Goal: Transaction & Acquisition: Purchase product/service

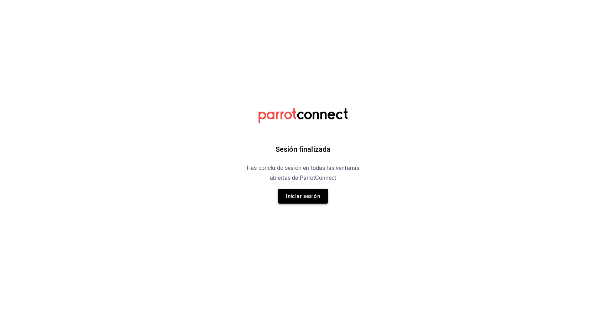
click at [323, 201] on button "Iniciar sesión" at bounding box center [303, 196] width 50 height 15
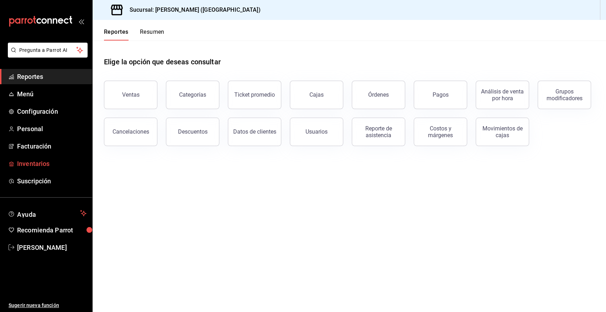
click at [33, 164] on span "Inventarios" at bounding box center [51, 164] width 69 height 10
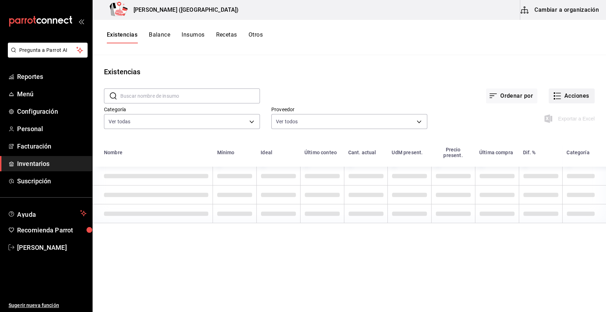
click at [569, 93] on button "Acciones" at bounding box center [571, 96] width 46 height 15
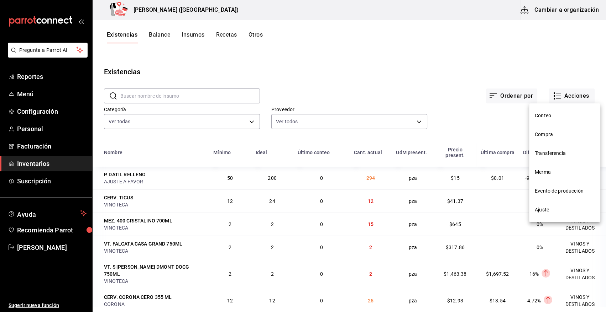
click at [544, 135] on span "Compra" at bounding box center [565, 134] width 60 height 7
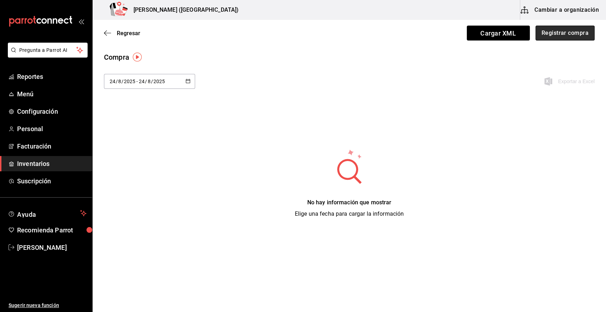
click at [565, 31] on button "Registrar compra" at bounding box center [564, 33] width 59 height 15
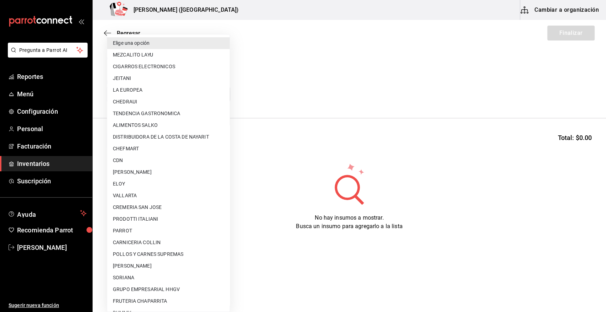
click at [174, 94] on body "Pregunta a Parrot AI Reportes Menú Configuración Personal Facturación Inventari…" at bounding box center [303, 136] width 606 height 272
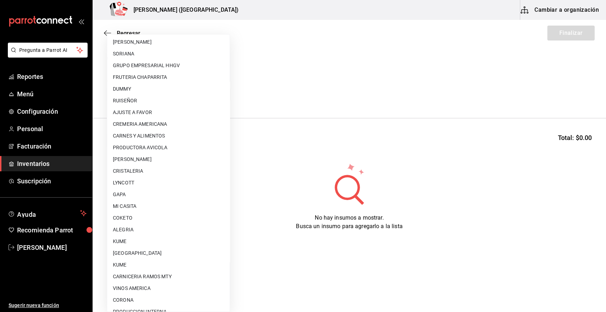
scroll to position [432, 0]
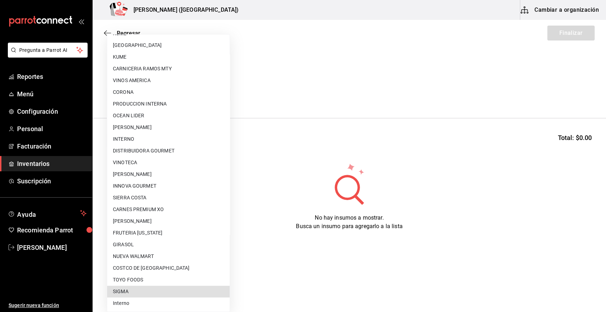
click at [157, 292] on li "SIGMA" at bounding box center [168, 292] width 122 height 12
type input "b3de96d6-3c20-45bc-abf9-e3c6c14f0adf"
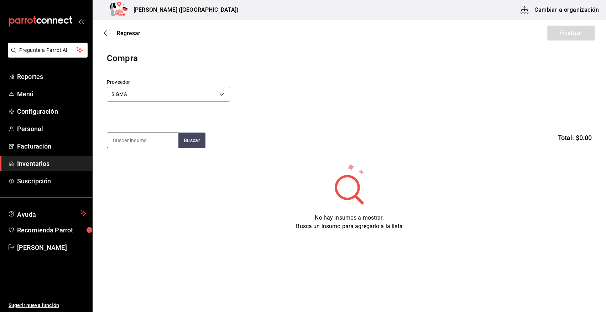
click at [151, 142] on input at bounding box center [142, 140] width 71 height 15
type input "[PERSON_NAME]"
click at [194, 144] on button "Buscar" at bounding box center [191, 141] width 27 height 16
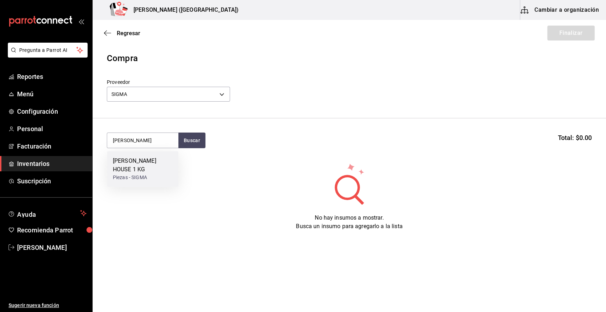
click at [145, 168] on div "[PERSON_NAME] HOUSE 1 KG" at bounding box center [143, 165] width 60 height 17
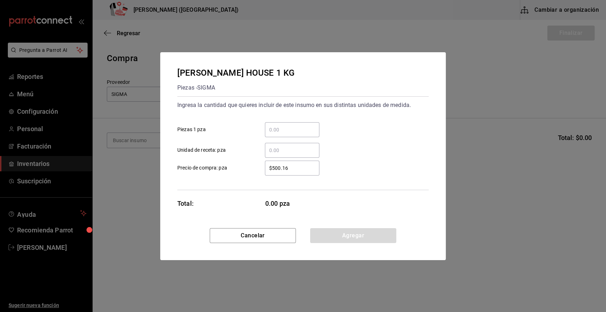
click at [289, 132] on input "​ Piezas 1 pza" at bounding box center [292, 130] width 54 height 9
type input "9"
drag, startPoint x: 299, startPoint y: 167, endPoint x: 247, endPoint y: 171, distance: 52.5
click at [247, 171] on label "$500.16 ​ Precio de compra: pza" at bounding box center [248, 168] width 142 height 15
type input "$586.72"
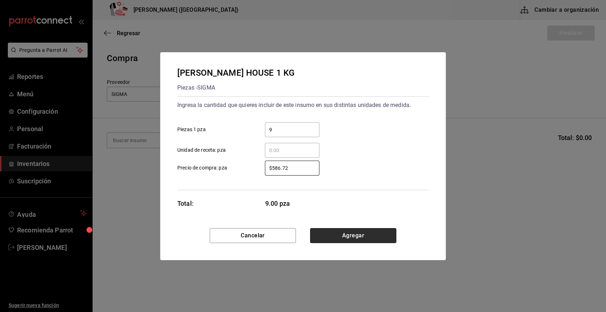
click at [383, 238] on button "Agregar" at bounding box center [353, 235] width 86 height 15
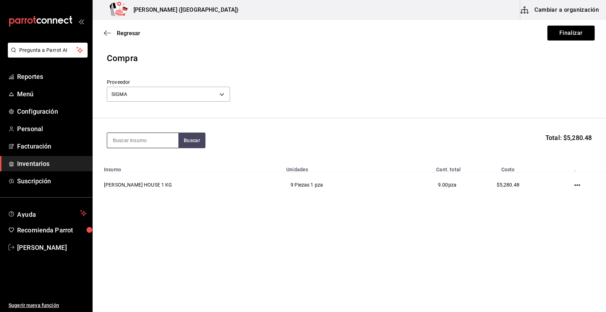
click at [122, 141] on input at bounding box center [142, 140] width 71 height 15
type input "costill"
click at [198, 139] on button "Buscar" at bounding box center [191, 141] width 27 height 16
click at [193, 144] on button "Buscar" at bounding box center [191, 141] width 27 height 16
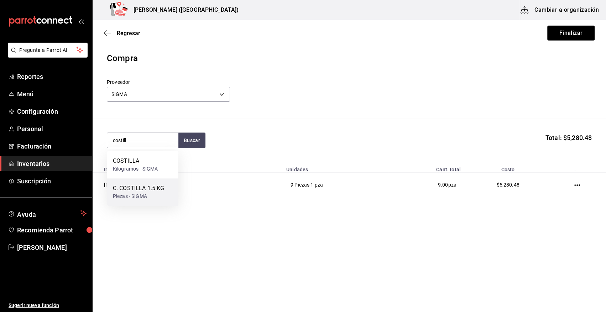
click at [137, 194] on div "Piezas - SIGMA" at bounding box center [138, 196] width 51 height 7
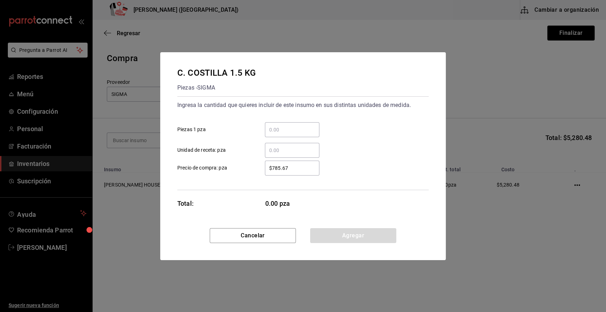
click at [279, 126] on input "​ Piezas 1 pza" at bounding box center [292, 130] width 54 height 9
type input "1"
type input "20"
drag, startPoint x: 290, startPoint y: 170, endPoint x: 258, endPoint y: 172, distance: 32.0
click at [258, 172] on div "$785.67 ​" at bounding box center [286, 168] width 66 height 15
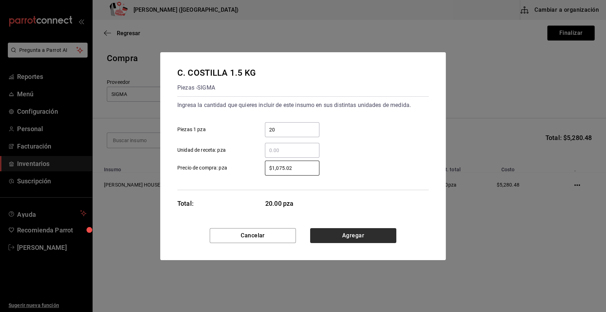
type input "$1,075.02"
click at [365, 238] on button "Agregar" at bounding box center [353, 235] width 86 height 15
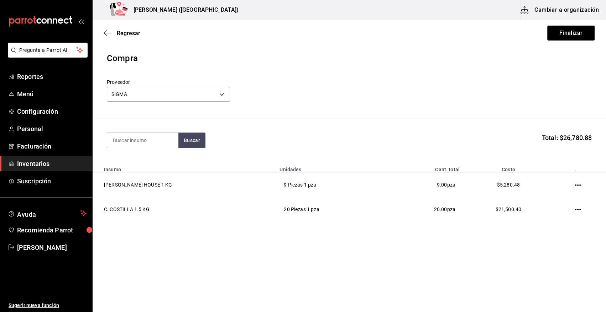
click at [566, 33] on button "Finalizar" at bounding box center [570, 33] width 47 height 15
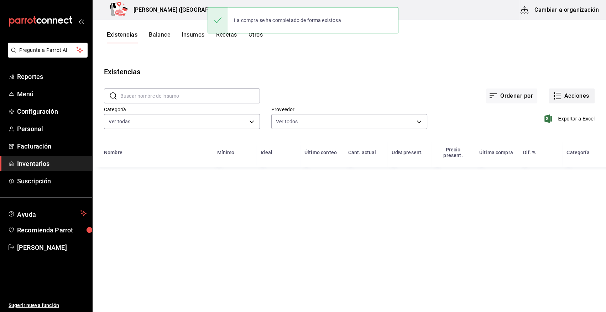
click at [583, 98] on button "Acciones" at bounding box center [571, 96] width 46 height 15
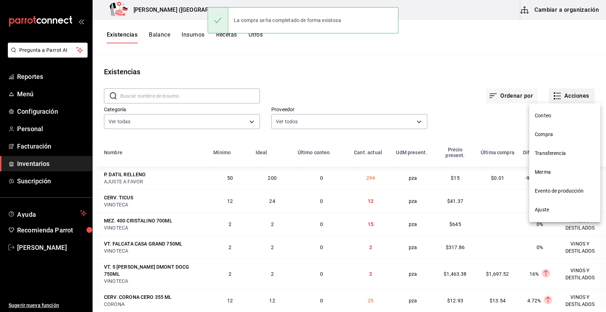
click at [548, 135] on nav "Conteo Compra Transferencia Merma Evento de producción Ajuste" at bounding box center [564, 163] width 71 height 119
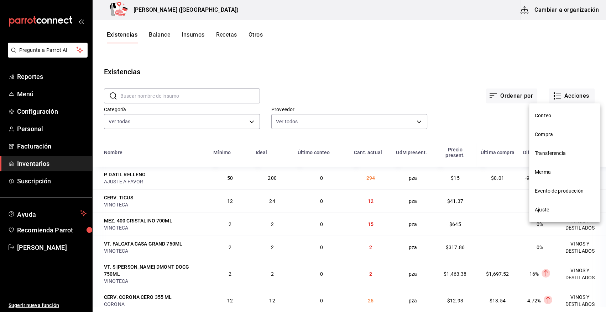
click at [545, 136] on span "Compra" at bounding box center [565, 134] width 60 height 7
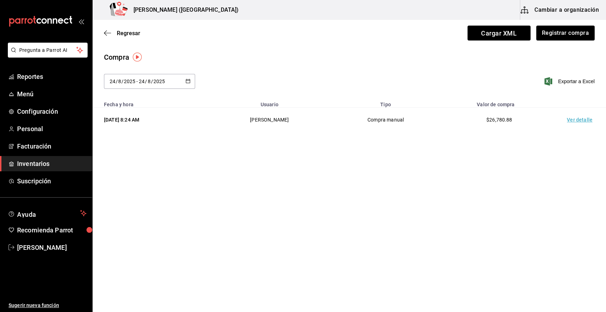
click at [573, 120] on td "Ver detalle" at bounding box center [581, 120] width 50 height 25
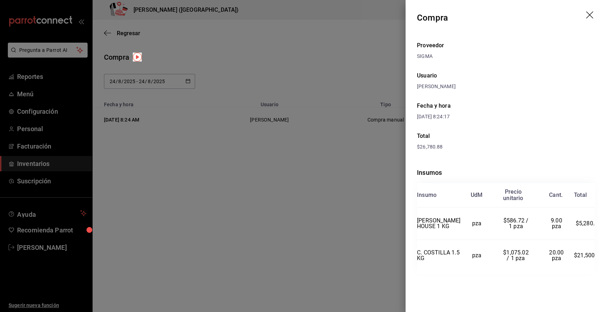
drag, startPoint x: 416, startPoint y: 17, endPoint x: 417, endPoint y: 21, distance: 4.6
click at [417, 21] on header "Compra" at bounding box center [505, 18] width 200 height 36
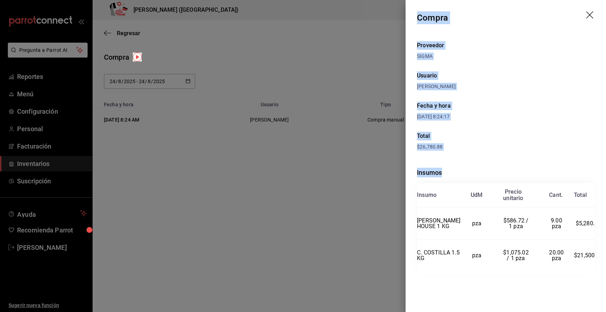
drag, startPoint x: 417, startPoint y: 14, endPoint x: 605, endPoint y: 273, distance: 319.3
click at [605, 273] on div "Compra Proveedor SIGMA Usuario [PERSON_NAME] Fecha y hora [DATE] 8:24:17 Total …" at bounding box center [505, 156] width 200 height 312
click at [588, 15] on icon "drag" at bounding box center [590, 15] width 9 height 9
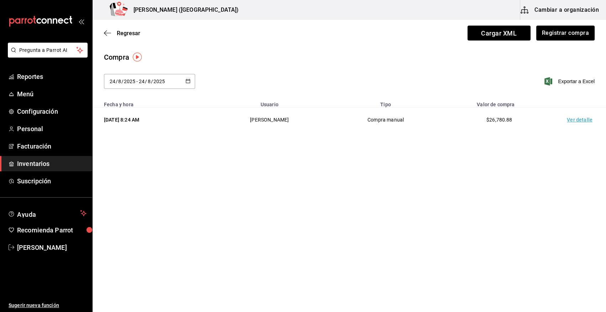
click at [56, 166] on span "Inventarios" at bounding box center [51, 164] width 69 height 10
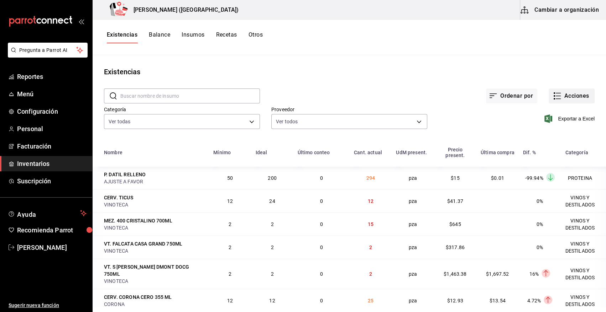
click at [570, 96] on button "Acciones" at bounding box center [571, 96] width 46 height 15
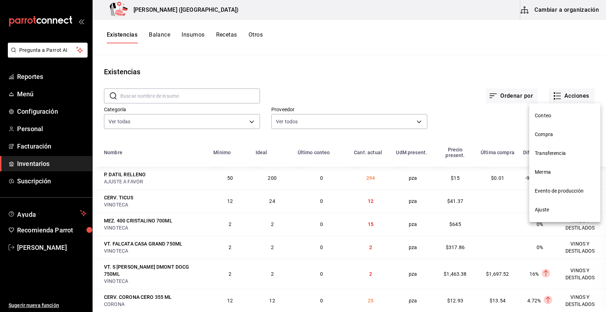
click at [544, 133] on span "Compra" at bounding box center [565, 134] width 60 height 7
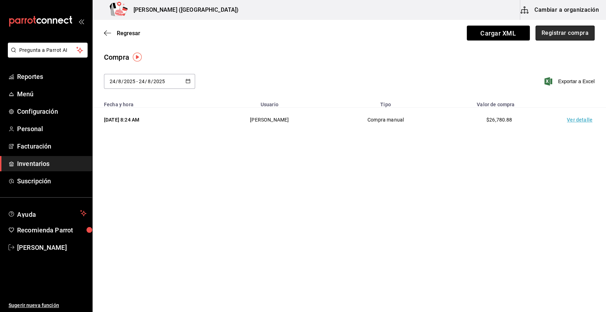
click at [571, 35] on button "Registrar compra" at bounding box center [564, 33] width 59 height 15
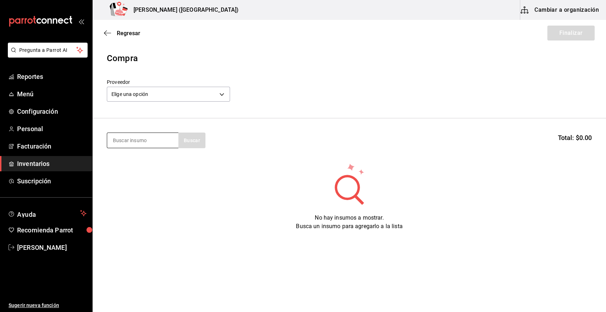
click at [141, 142] on input at bounding box center [142, 140] width 71 height 15
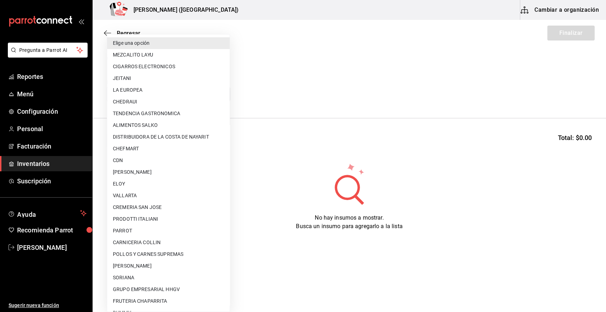
click at [161, 93] on body "Pregunta a Parrot AI Reportes Menú Configuración Personal Facturación Inventari…" at bounding box center [303, 136] width 606 height 272
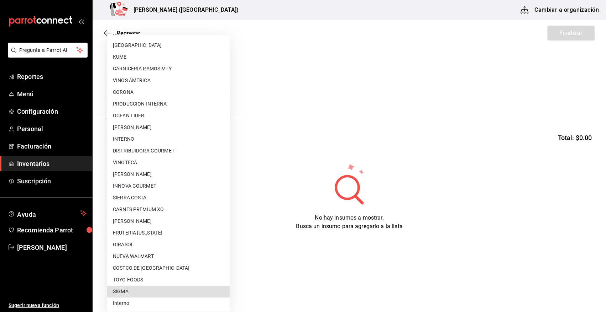
click at [157, 294] on li "SIGMA" at bounding box center [168, 292] width 122 height 12
type input "b3de96d6-3c20-45bc-abf9-e3c6c14f0adf"
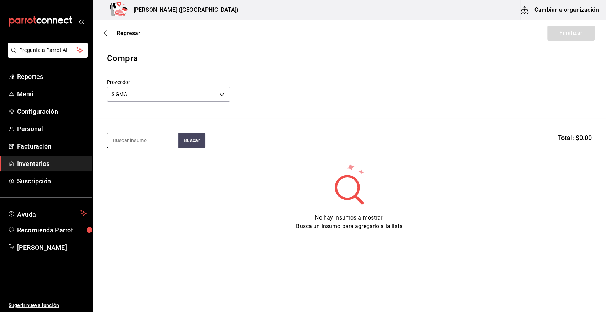
click at [140, 146] on input at bounding box center [142, 140] width 71 height 15
type input "filet"
click at [188, 141] on button "Buscar" at bounding box center [191, 141] width 27 height 16
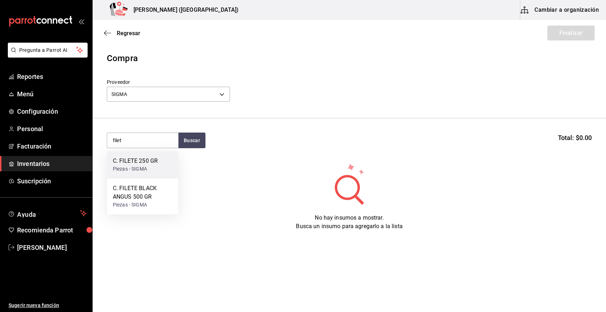
click at [142, 168] on div "Piezas - SIGMA" at bounding box center [135, 168] width 45 height 7
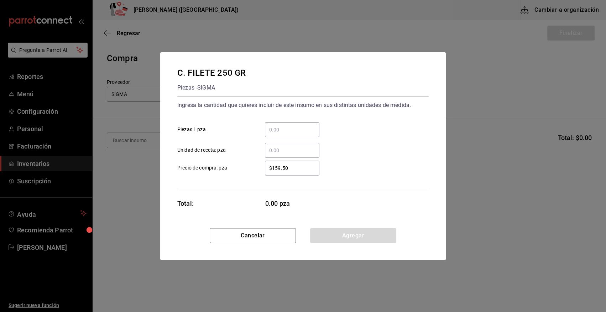
click at [285, 130] on input "​ Piezas 1 pza" at bounding box center [292, 130] width 54 height 9
type input "18"
drag, startPoint x: 299, startPoint y: 168, endPoint x: 187, endPoint y: 159, distance: 111.7
click at [187, 159] on div "$159.50 ​ Precio de compra: pza" at bounding box center [300, 165] width 257 height 21
type input "$145"
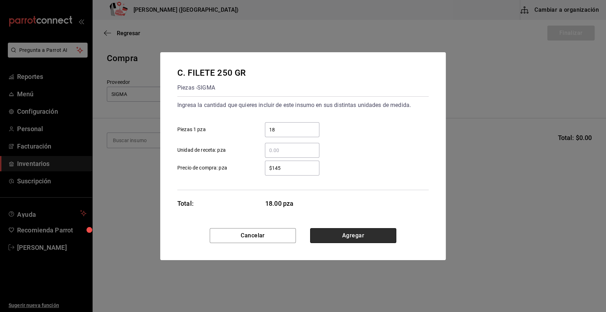
click at [371, 235] on button "Agregar" at bounding box center [353, 235] width 86 height 15
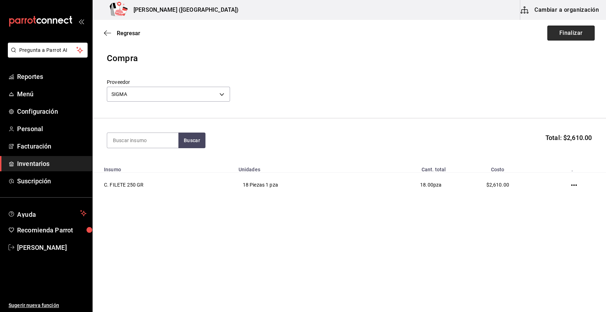
click at [566, 36] on button "Finalizar" at bounding box center [570, 33] width 47 height 15
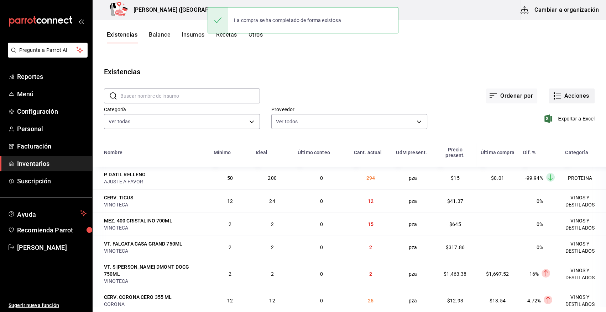
click at [568, 98] on button "Acciones" at bounding box center [571, 96] width 46 height 15
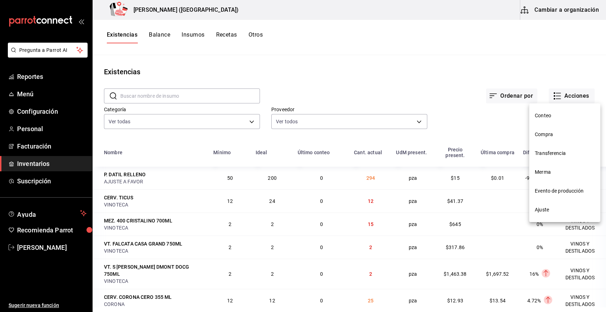
click at [546, 133] on span "Compra" at bounding box center [565, 134] width 60 height 7
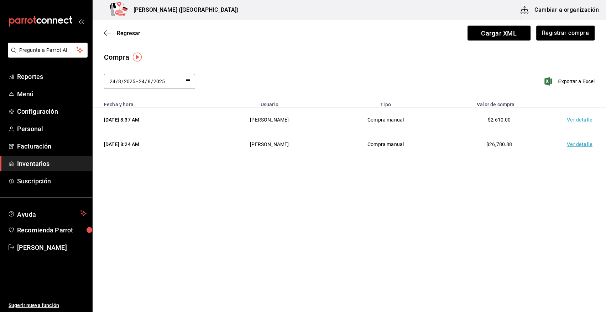
click at [573, 121] on td "Ver detalle" at bounding box center [581, 120] width 50 height 25
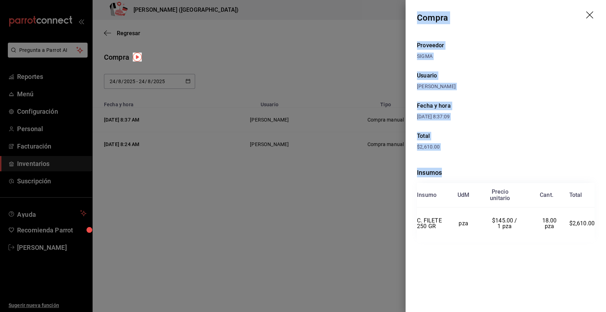
drag, startPoint x: 418, startPoint y: 17, endPoint x: 600, endPoint y: 225, distance: 276.4
click at [600, 225] on div "Compra Proveedor SIGMA Usuario [PERSON_NAME] Fecha y hora [DATE] 8:37:09 Total …" at bounding box center [505, 156] width 200 height 312
click at [588, 14] on icon "drag" at bounding box center [589, 14] width 7 height 7
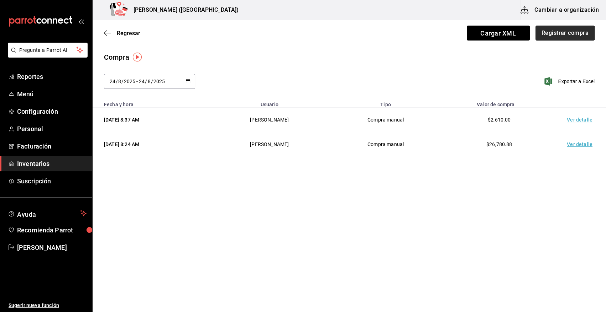
click at [586, 38] on button "Registrar compra" at bounding box center [564, 33] width 59 height 15
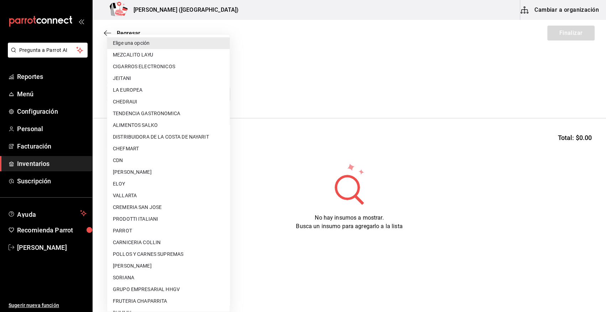
click at [178, 93] on body "Pregunta a Parrot AI Reportes Menú Configuración Personal Facturación Inventari…" at bounding box center [303, 136] width 606 height 272
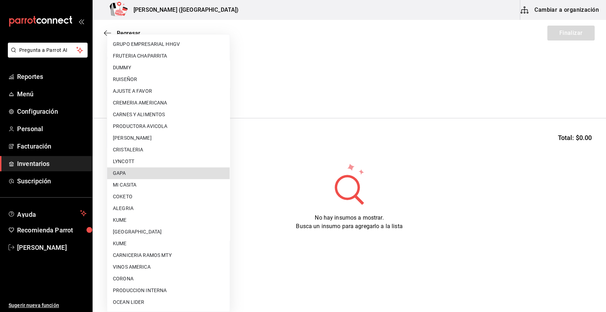
click at [157, 177] on li "GAPA" at bounding box center [168, 174] width 122 height 12
type input "67cef2db-6e67-4457-a2d1-6d93854fe5d6"
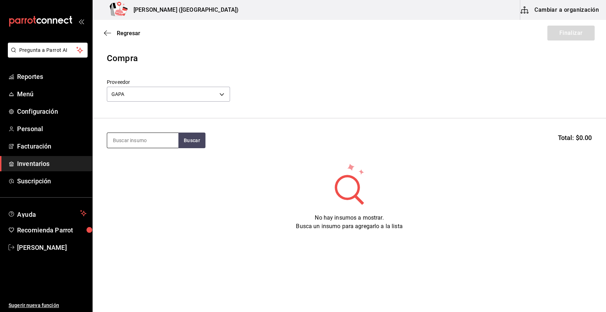
click at [123, 143] on input at bounding box center [142, 140] width 71 height 15
type input "aka"
click at [183, 144] on button "Buscar" at bounding box center [191, 141] width 27 height 16
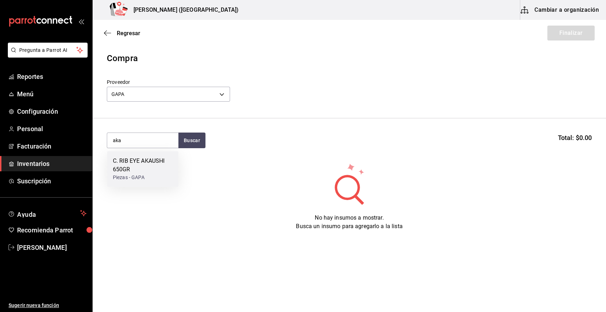
click at [130, 173] on div "C. RIB EYE AKAUSHI 650GR" at bounding box center [143, 165] width 60 height 17
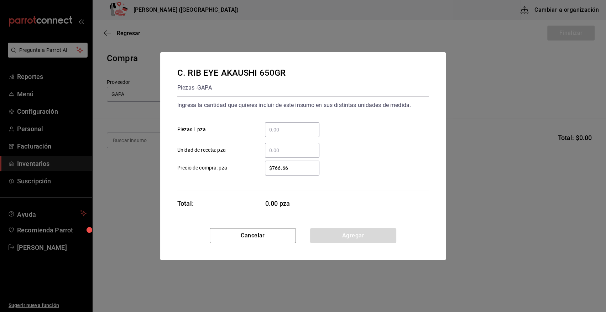
click at [278, 135] on div "​" at bounding box center [292, 129] width 54 height 15
click at [278, 134] on input "​ Piezas 1 pza" at bounding box center [292, 130] width 54 height 9
type input "11"
drag, startPoint x: 302, startPoint y: 167, endPoint x: 214, endPoint y: 173, distance: 88.5
click at [214, 173] on label "$766.66 ​ Precio de compra: pza" at bounding box center [248, 168] width 142 height 15
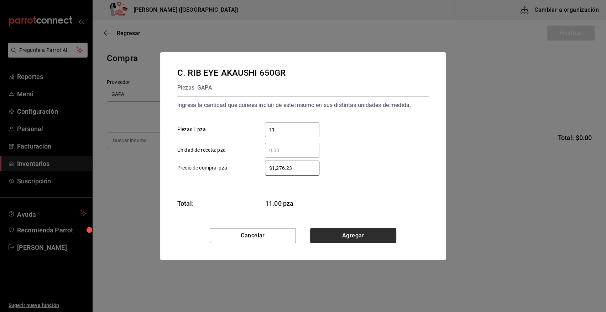
type input "$1,276.23"
click at [322, 236] on button "Agregar" at bounding box center [353, 235] width 86 height 15
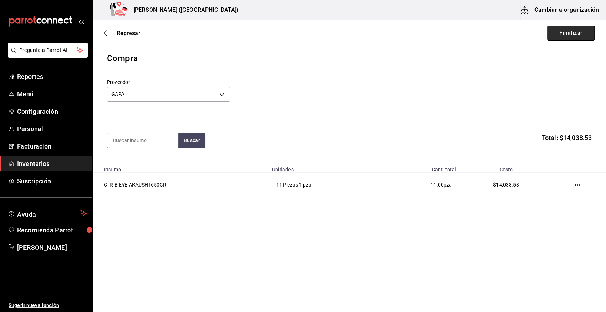
click at [582, 32] on button "Finalizar" at bounding box center [570, 33] width 47 height 15
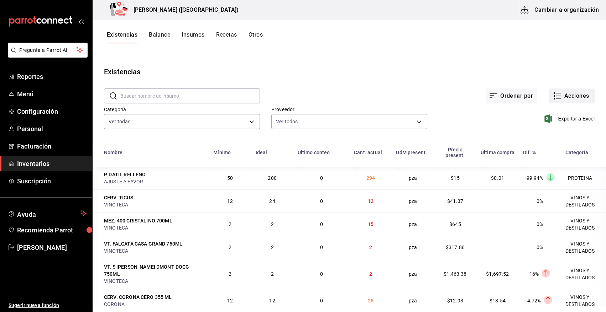
click at [580, 95] on button "Acciones" at bounding box center [571, 96] width 46 height 15
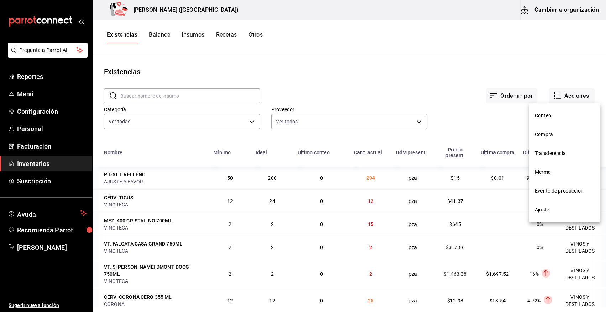
click at [555, 135] on span "Compra" at bounding box center [565, 134] width 60 height 7
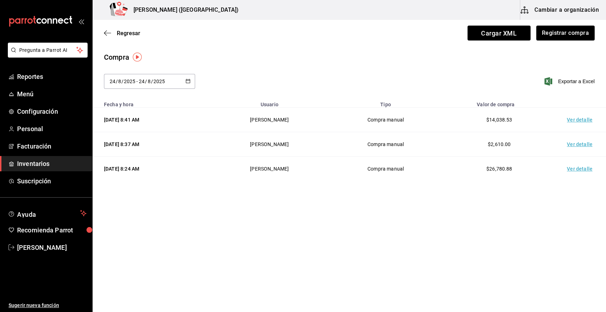
click at [588, 121] on td "Ver detalle" at bounding box center [581, 120] width 50 height 25
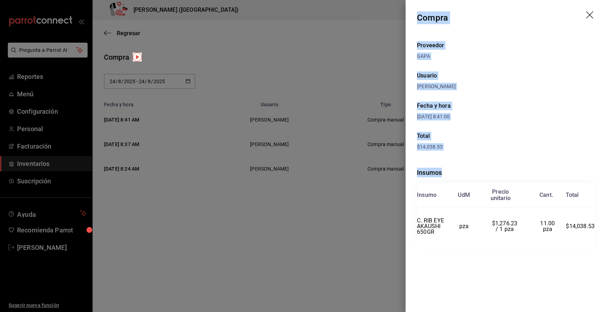
drag, startPoint x: 417, startPoint y: 17, endPoint x: 595, endPoint y: 236, distance: 281.8
click at [595, 236] on div "Compra Proveedor GAPA Usuario [PERSON_NAME] Fecha y hora [DATE] 8:41:00 Total $…" at bounding box center [505, 156] width 200 height 312
click at [590, 14] on icon "drag" at bounding box center [590, 15] width 9 height 9
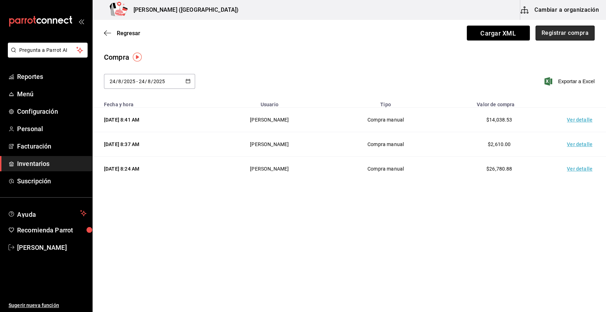
click at [552, 32] on button "Registrar compra" at bounding box center [564, 33] width 59 height 15
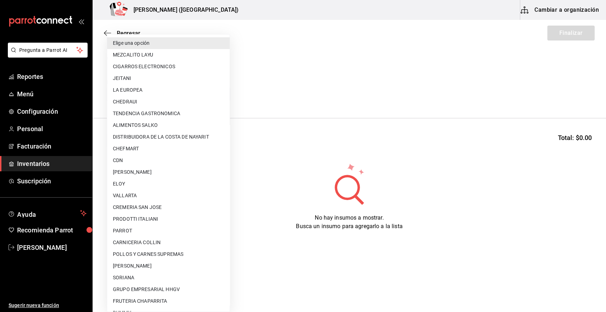
click at [120, 90] on body "Pregunta a Parrot AI Reportes Menú Configuración Personal Facturación Inventari…" at bounding box center [303, 136] width 606 height 272
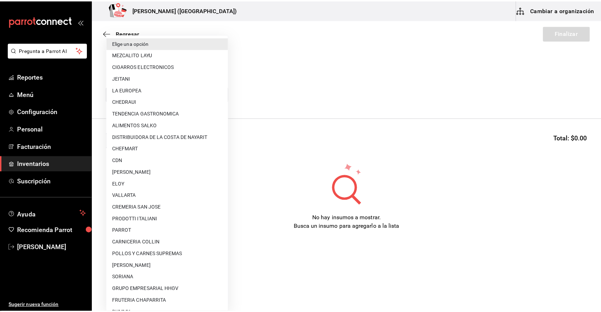
scroll to position [246, 0]
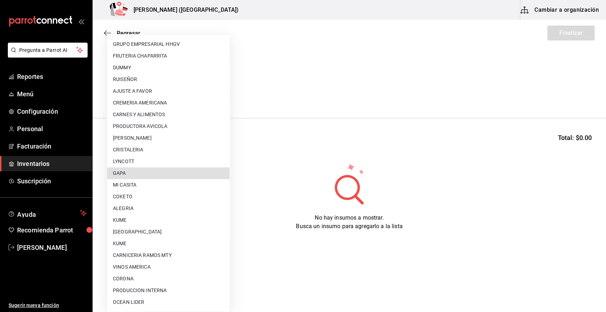
click at [161, 174] on li "GAPA" at bounding box center [168, 174] width 122 height 12
type input "67cef2db-6e67-4457-a2d1-6d93854fe5d6"
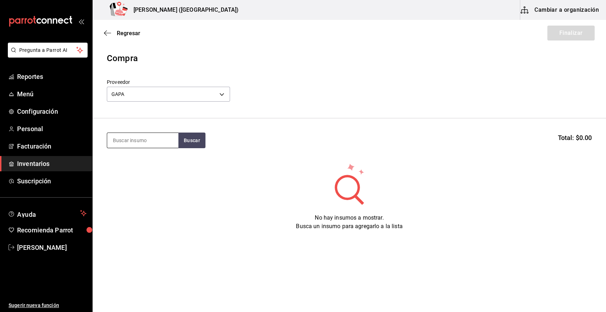
click at [141, 142] on input at bounding box center [142, 140] width 71 height 15
type input "toma"
click at [199, 142] on button "Buscar" at bounding box center [191, 141] width 27 height 16
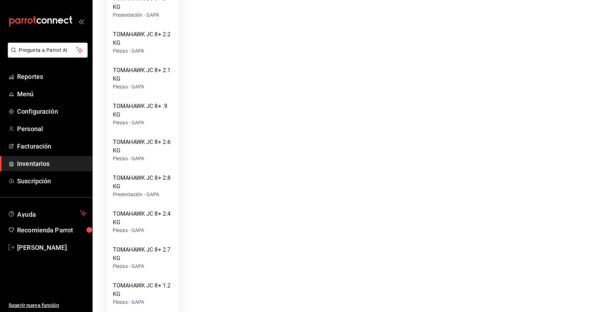
scroll to position [375, 0]
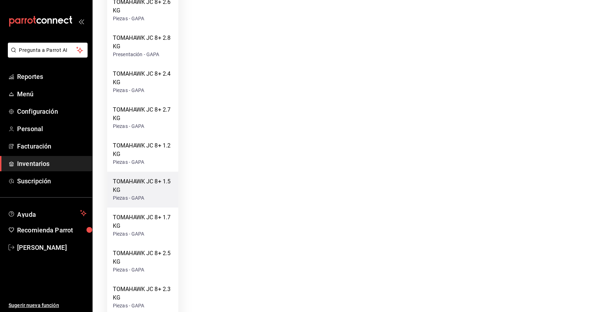
click at [163, 183] on div "TOMAHAWK JC 8+ 1.5 KG" at bounding box center [143, 186] width 60 height 17
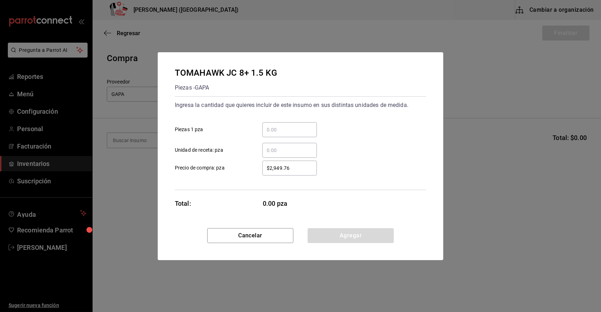
scroll to position [0, 0]
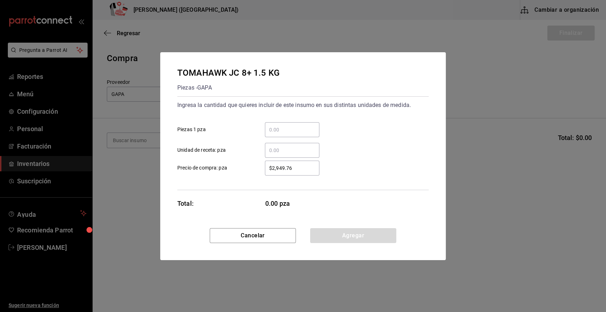
click at [292, 132] on input "​ Piezas 1 pza" at bounding box center [292, 130] width 54 height 9
type input "1"
click at [332, 121] on div "1 ​ Piezas 1 pza" at bounding box center [300, 127] width 257 height 21
drag, startPoint x: 298, startPoint y: 170, endPoint x: 235, endPoint y: 180, distance: 64.1
click at [235, 180] on div "Ingresa la cantidad que quieres incluir de este insumo en sus distintas unidade…" at bounding box center [302, 143] width 251 height 94
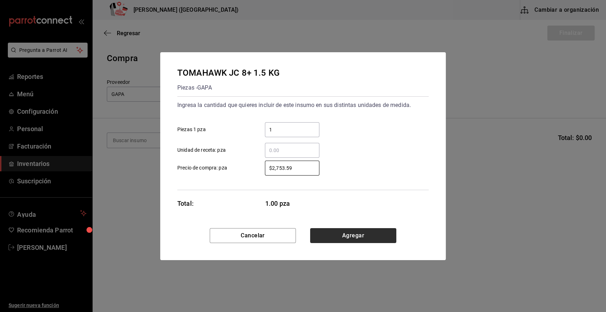
type input "$2,753.59"
click at [354, 236] on button "Agregar" at bounding box center [353, 235] width 86 height 15
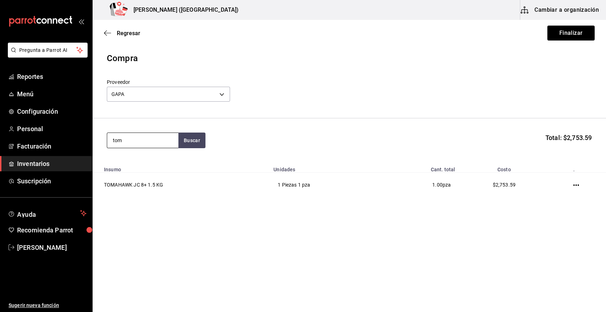
type input "toma"
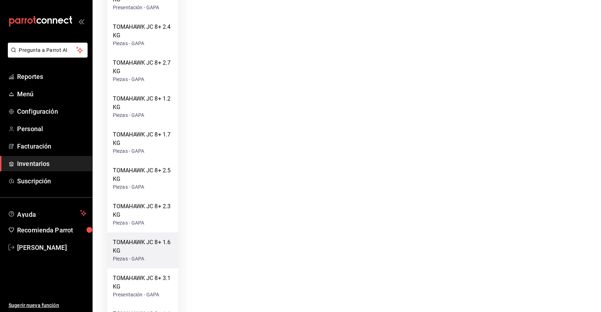
scroll to position [469, 0]
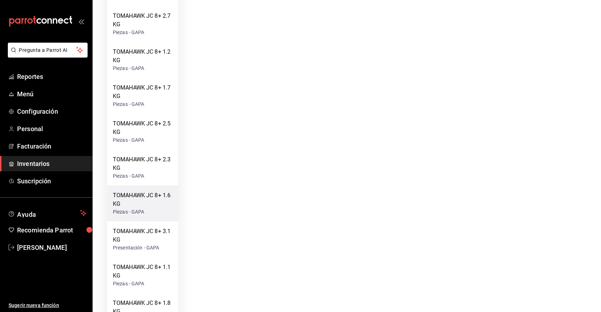
click at [162, 200] on div "TOMAHAWK JC 8+ 1.6 KG" at bounding box center [143, 199] width 60 height 17
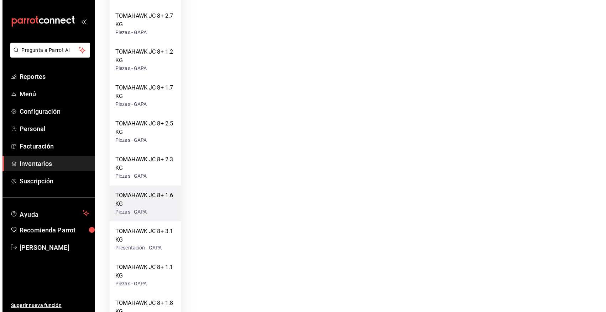
scroll to position [0, 0]
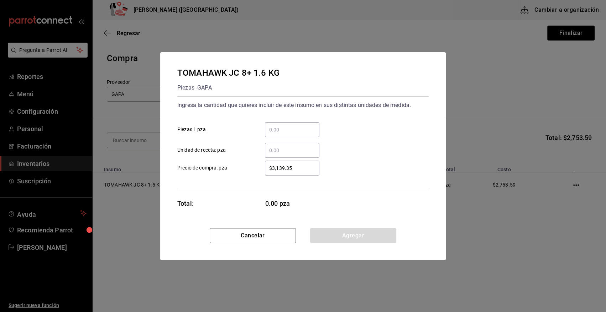
click at [286, 133] on input "​ Piezas 1 pza" at bounding box center [292, 130] width 54 height 9
type input "2"
drag, startPoint x: 335, startPoint y: 115, endPoint x: 315, endPoint y: 132, distance: 26.7
click at [331, 121] on div "Ingresa la cantidad que quieres incluir de este insumo en sus distintas unidade…" at bounding box center [302, 129] width 251 height 58
drag, startPoint x: 304, startPoint y: 169, endPoint x: 190, endPoint y: 171, distance: 114.6
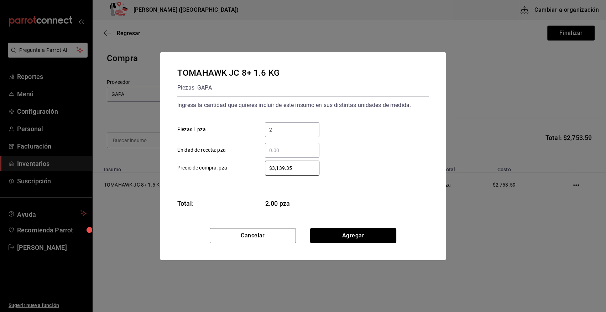
click at [190, 171] on label "$3,139.35 ​ Precio de compra: pza" at bounding box center [248, 168] width 142 height 15
type input "$2,937.16"
click at [370, 236] on button "Agregar" at bounding box center [353, 235] width 86 height 15
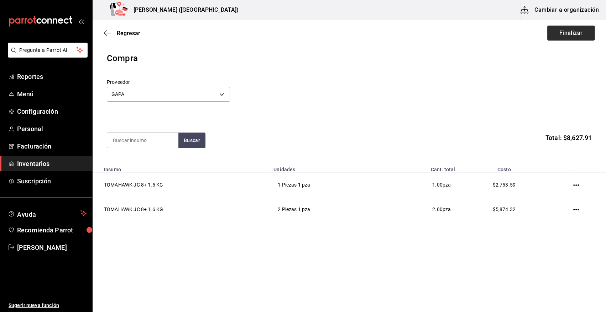
click at [565, 30] on button "Finalizar" at bounding box center [570, 33] width 47 height 15
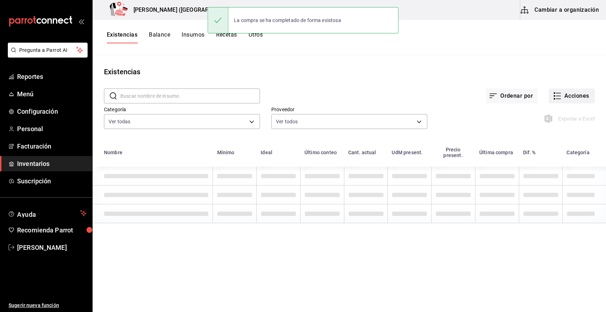
click at [581, 94] on button "Acciones" at bounding box center [571, 96] width 46 height 15
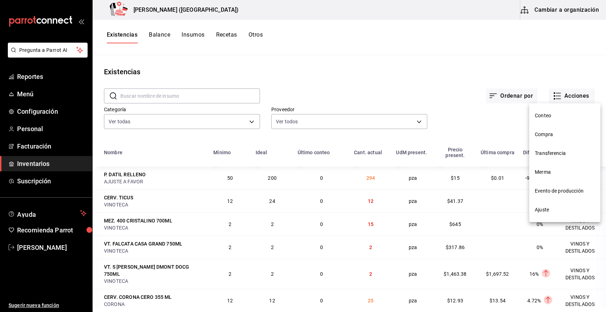
click at [545, 131] on span "Compra" at bounding box center [565, 134] width 60 height 7
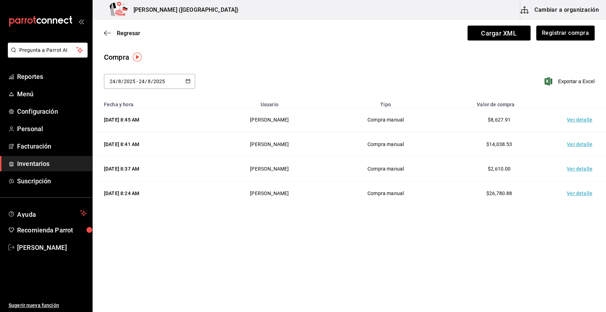
click at [578, 123] on td "Ver detalle" at bounding box center [581, 120] width 50 height 25
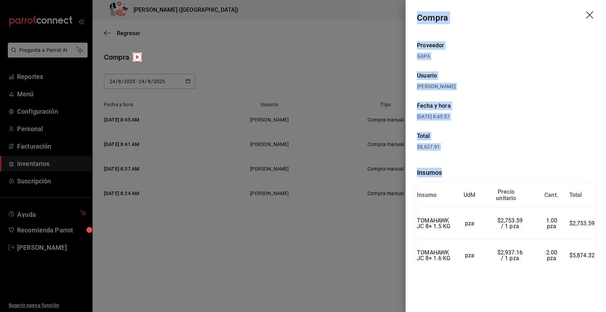
drag, startPoint x: 417, startPoint y: 16, endPoint x: 599, endPoint y: 258, distance: 302.0
click at [599, 258] on div "Compra Proveedor GAPA Usuario [PERSON_NAME] Fecha y hora [DATE] 8:45:57 Total $…" at bounding box center [505, 156] width 200 height 312
click at [590, 14] on icon "drag" at bounding box center [590, 15] width 9 height 9
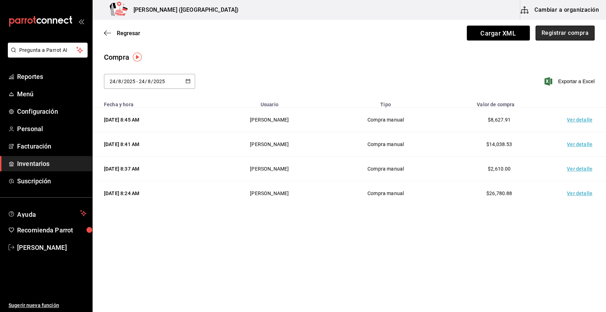
click at [576, 35] on button "Registrar compra" at bounding box center [564, 33] width 59 height 15
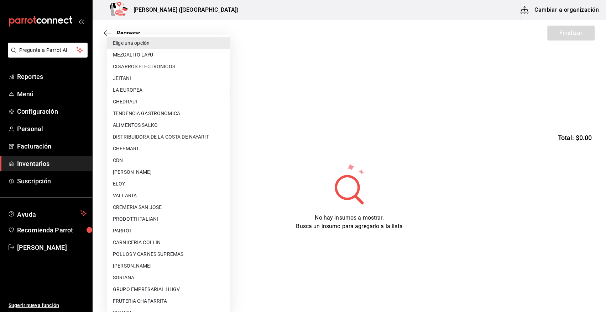
click at [224, 95] on body "Pregunta a Parrot AI Reportes Menú Configuración Personal Facturación Inventari…" at bounding box center [303, 136] width 606 height 272
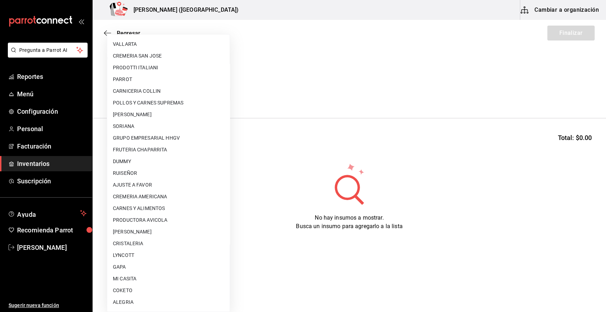
scroll to position [386, 0]
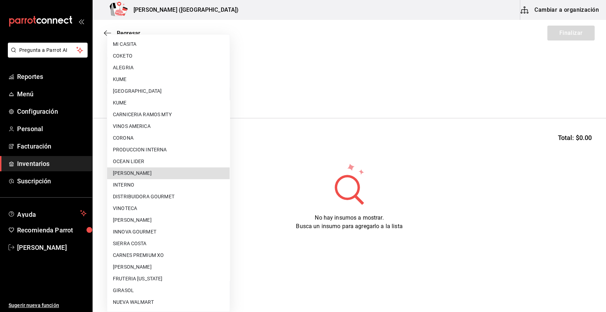
click at [151, 173] on li "[PERSON_NAME]" at bounding box center [168, 174] width 122 height 12
type input "5f41f658-5efd-4494-b71d-48df28f9be8b"
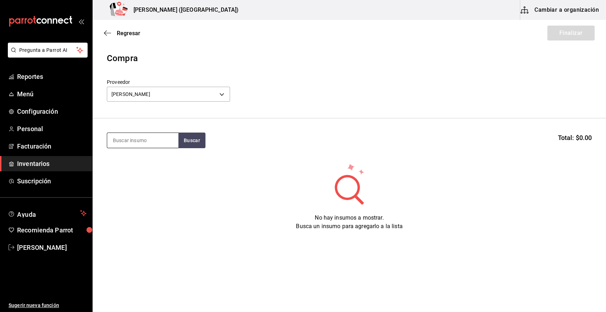
click at [135, 143] on input at bounding box center [142, 140] width 71 height 15
type input "pulpo"
click at [191, 139] on button "Buscar" at bounding box center [191, 141] width 27 height 16
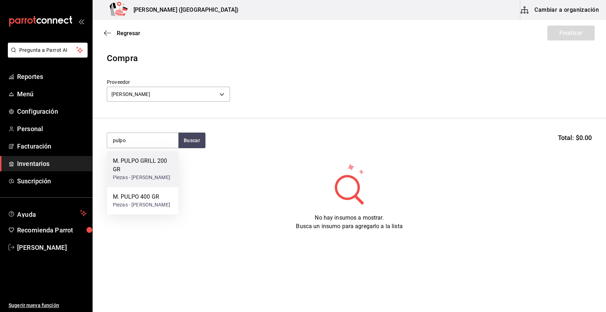
click at [134, 167] on div "M. PULPO GRILL 200 GR" at bounding box center [143, 165] width 60 height 17
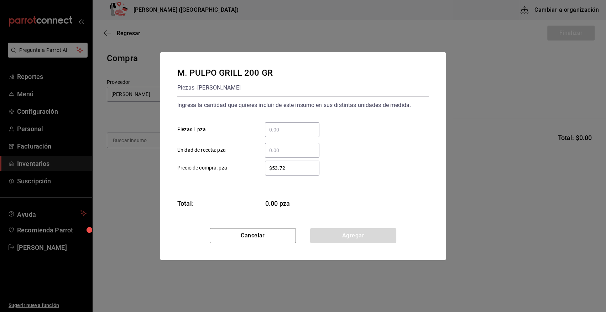
click at [289, 132] on input "​ Piezas 1 pza" at bounding box center [292, 130] width 54 height 9
type input "23"
drag, startPoint x: 295, startPoint y: 167, endPoint x: 242, endPoint y: 162, distance: 53.6
click at [242, 162] on label "$53.72 ​ Precio de compra: pza" at bounding box center [248, 168] width 142 height 15
type input "$164.09"
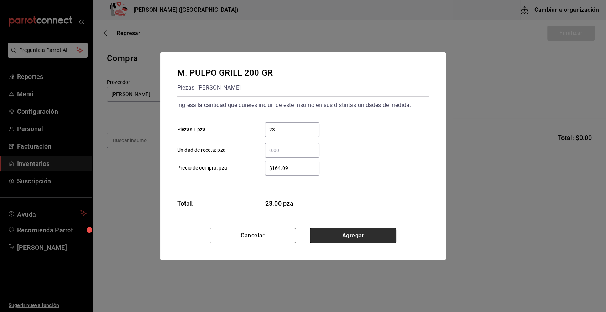
click at [329, 235] on button "Agregar" at bounding box center [353, 235] width 86 height 15
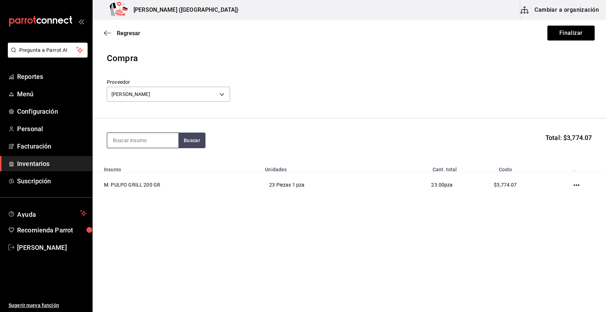
click at [146, 138] on input at bounding box center [142, 140] width 71 height 15
type input "pulpo"
click at [148, 162] on div "M. PULPO 400 GR" at bounding box center [141, 161] width 57 height 9
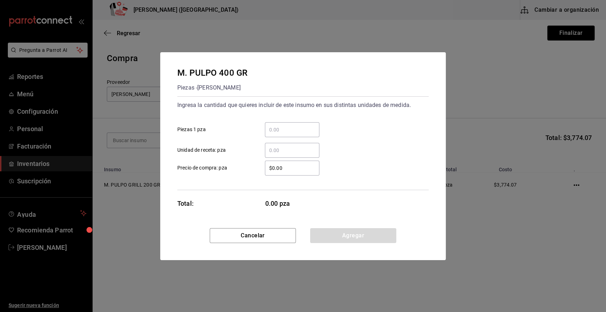
click at [296, 128] on input "​ Piezas 1 pza" at bounding box center [292, 130] width 54 height 9
type input "8"
drag, startPoint x: 291, startPoint y: 171, endPoint x: 217, endPoint y: 164, distance: 73.7
click at [217, 164] on label "$0.00 ​ Precio de compra: pza" at bounding box center [248, 168] width 142 height 15
type input "$3"
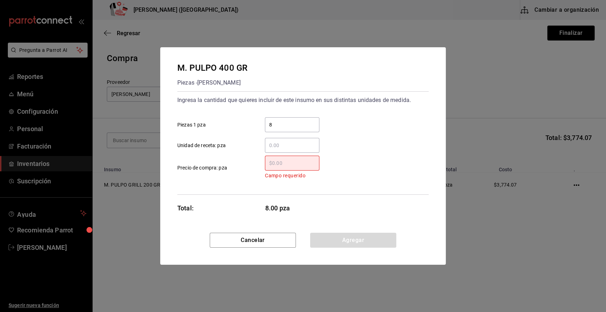
type input "$8"
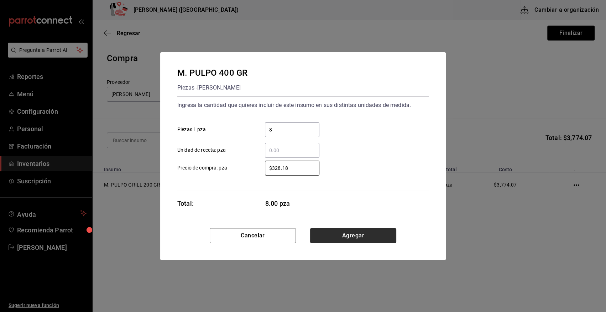
type input "$328.18"
click at [372, 239] on button "Agregar" at bounding box center [353, 235] width 86 height 15
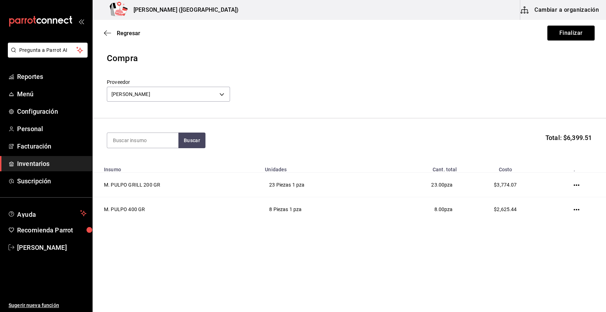
click at [560, 33] on button "Finalizar" at bounding box center [570, 33] width 47 height 15
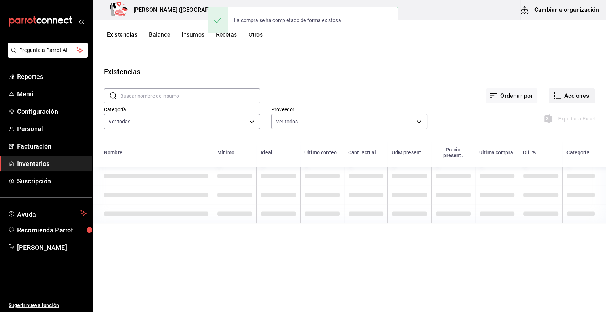
click at [573, 98] on button "Acciones" at bounding box center [571, 96] width 46 height 15
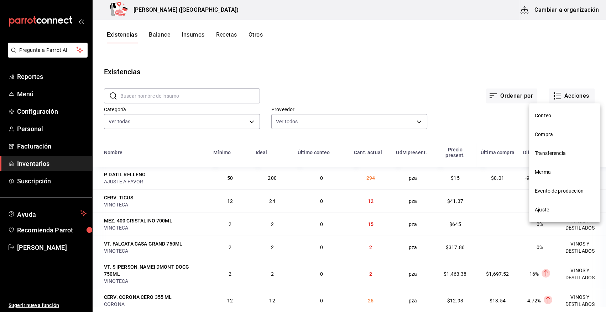
click at [556, 133] on span "Compra" at bounding box center [565, 134] width 60 height 7
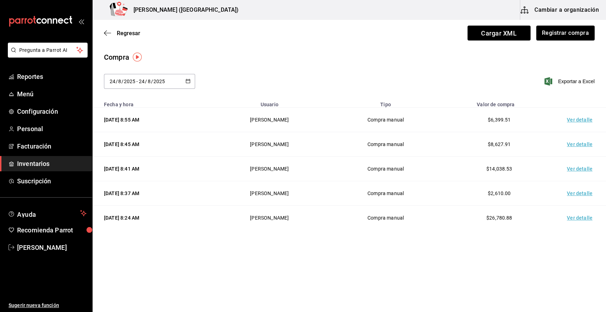
click at [578, 117] on td "Ver detalle" at bounding box center [581, 120] width 50 height 25
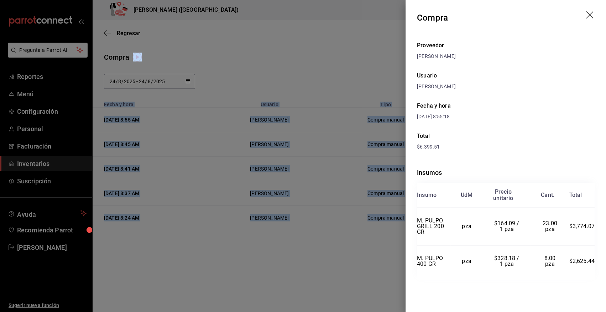
drag, startPoint x: 417, startPoint y: 15, endPoint x: 609, endPoint y: 257, distance: 308.8
click at [605, 257] on html "Pregunta a Parrot AI Reportes Menú Configuración Personal Facturación Inventari…" at bounding box center [303, 136] width 606 height 272
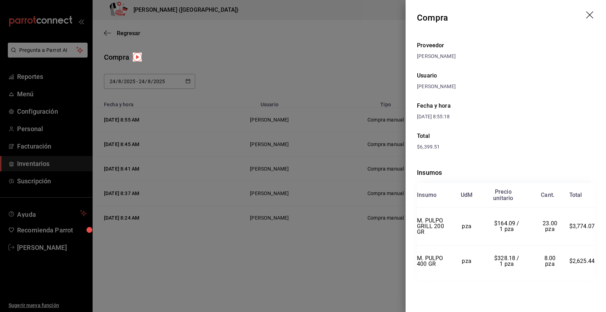
click at [520, 204] on th "Precio unitario" at bounding box center [507, 195] width 48 height 25
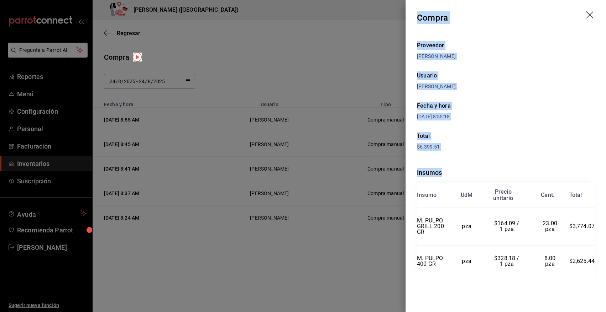
drag, startPoint x: 418, startPoint y: 15, endPoint x: 596, endPoint y: 260, distance: 303.4
click at [596, 260] on div "Compra Proveedor [PERSON_NAME] Usuario [PERSON_NAME] y hora [DATE] 8:55:18 Tota…" at bounding box center [505, 156] width 200 height 312
click at [593, 15] on icon "drag" at bounding box center [590, 15] width 9 height 9
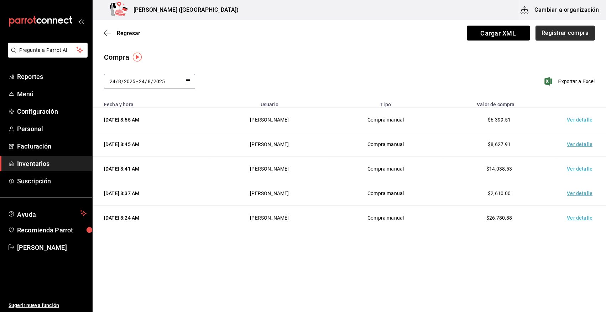
click at [548, 32] on button "Registrar compra" at bounding box center [564, 33] width 59 height 15
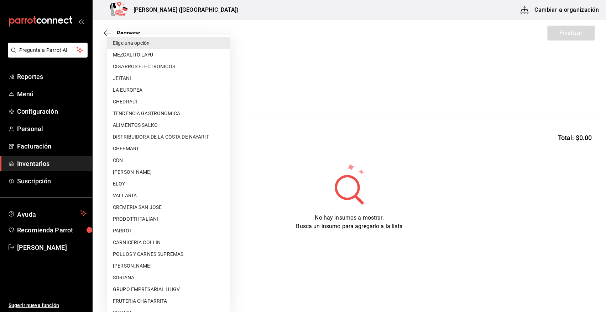
click at [165, 93] on body "Pregunta a Parrot AI Reportes Menú Configuración Personal Facturación Inventari…" at bounding box center [303, 136] width 606 height 272
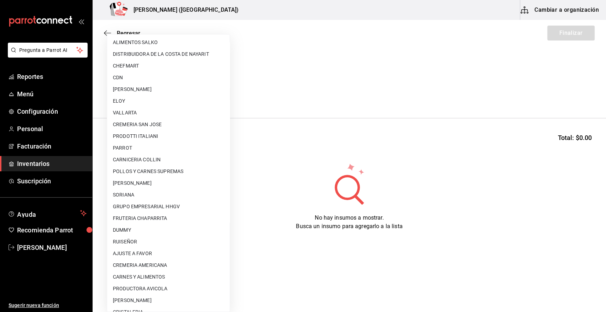
click at [166, 255] on li "AJUSTE A FAVOR" at bounding box center [168, 254] width 122 height 12
type input "dd0fbccd-e034-4acc-8432-7d1d5e23f321"
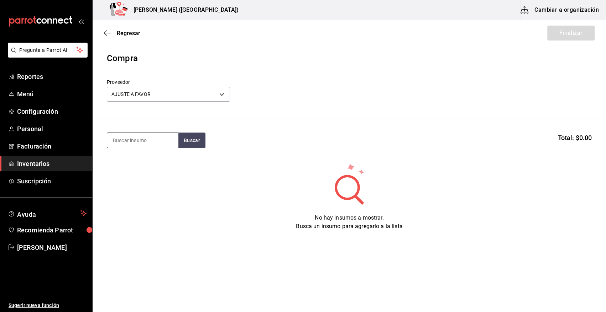
click at [148, 146] on input at bounding box center [142, 140] width 71 height 15
type input "[PERSON_NAME]"
click at [199, 140] on button "Buscar" at bounding box center [191, 141] width 27 height 16
click at [152, 166] on div "Piezas - AJUSTE A FAVOR" at bounding box center [142, 168] width 59 height 7
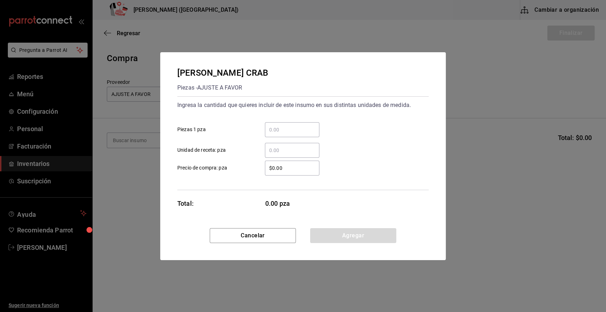
click at [275, 134] on input "​ Piezas 1 pza" at bounding box center [292, 130] width 54 height 9
type input "7"
click at [323, 190] on div "[PERSON_NAME] CRAB Piezas - AJUSTE A FAVOR Ingresa la cantidad que quieres incl…" at bounding box center [302, 140] width 285 height 176
click at [303, 171] on input "$0.00" at bounding box center [292, 168] width 54 height 9
type input "$0.01"
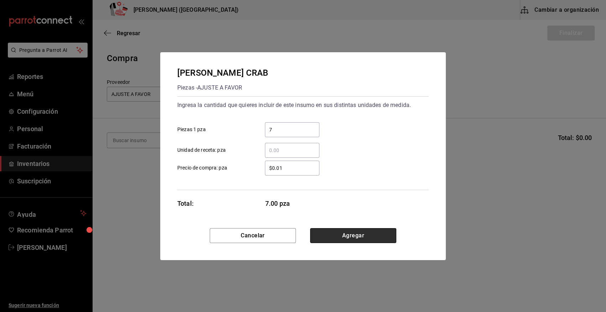
click at [335, 235] on button "Agregar" at bounding box center [353, 235] width 86 height 15
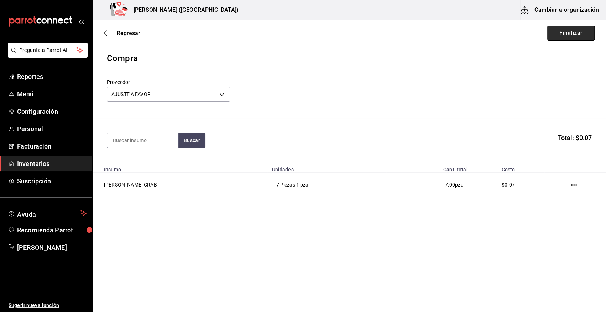
click at [565, 34] on button "Finalizar" at bounding box center [570, 33] width 47 height 15
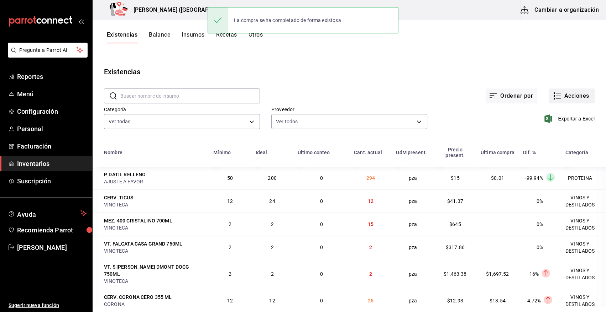
click at [562, 91] on button "Acciones" at bounding box center [571, 96] width 46 height 15
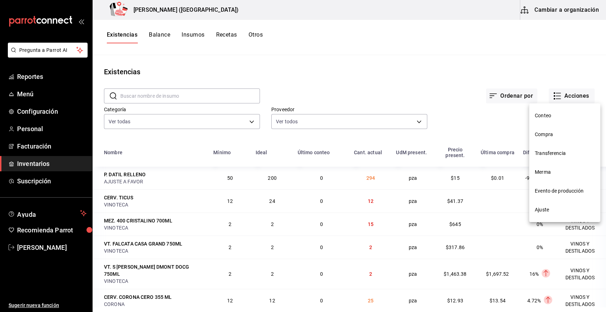
click at [544, 135] on span "Compra" at bounding box center [565, 134] width 60 height 7
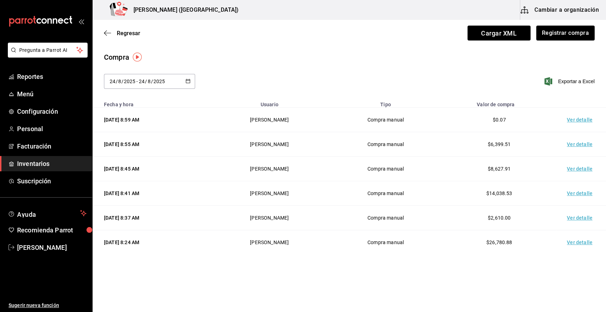
click at [574, 119] on td "Ver detalle" at bounding box center [581, 120] width 50 height 25
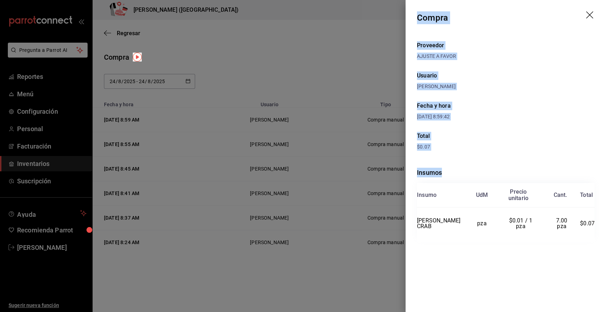
drag, startPoint x: 416, startPoint y: 18, endPoint x: 597, endPoint y: 225, distance: 274.9
click at [597, 225] on div "Compra Proveedor AJUSTE A FAVOR Usuario [PERSON_NAME] y hora [DATE] 8:59:42 Tot…" at bounding box center [505, 156] width 200 height 312
copy div "Compra Proveedor AJUSTE A FAVOR Usuario [PERSON_NAME] y hora [DATE] 8:59:42 Tot…"
click at [587, 16] on icon "drag" at bounding box center [590, 15] width 9 height 9
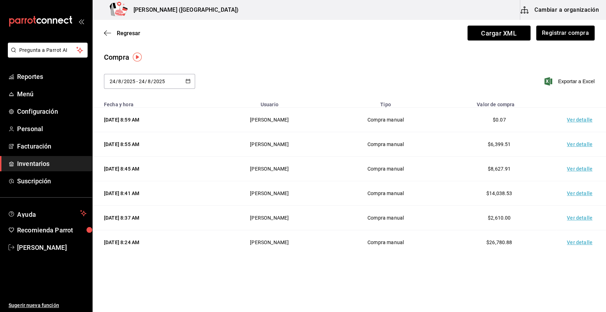
click at [57, 162] on span "Inventarios" at bounding box center [51, 164] width 69 height 10
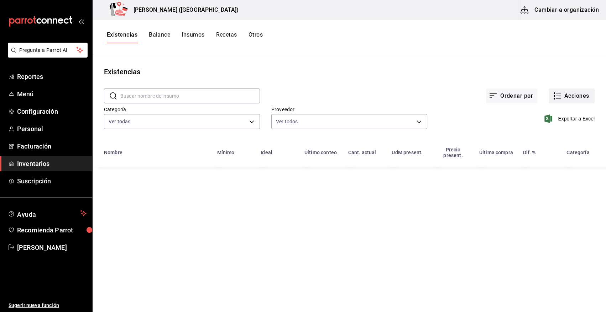
click at [572, 94] on button "Acciones" at bounding box center [571, 96] width 46 height 15
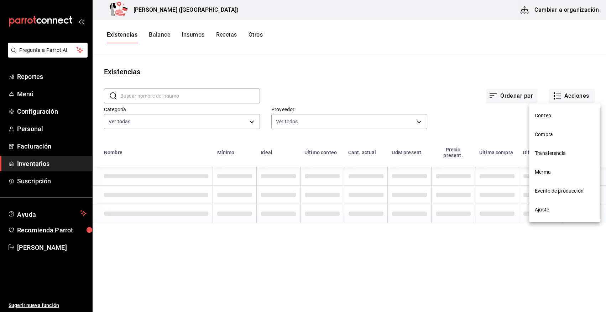
click at [552, 170] on span "Merma" at bounding box center [565, 172] width 60 height 7
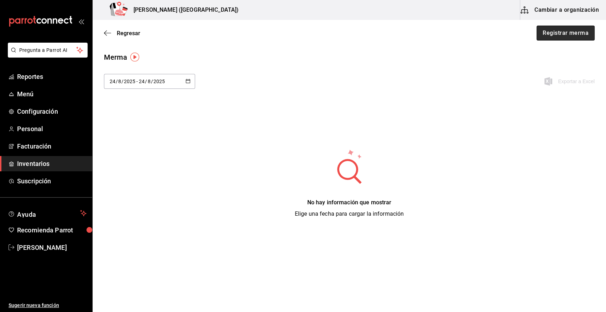
click at [575, 32] on button "Registrar merma" at bounding box center [565, 33] width 58 height 15
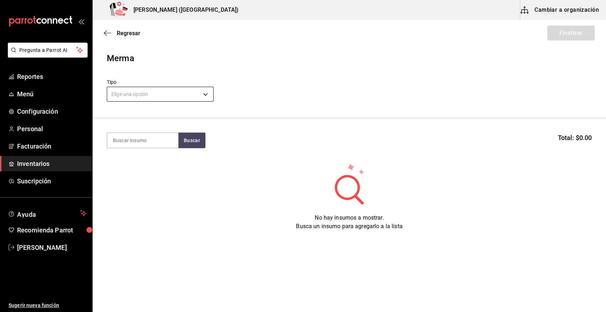
click at [183, 96] on body "Pregunta a Parrot AI Reportes Menú Configuración Personal Facturación Inventari…" at bounding box center [303, 136] width 606 height 272
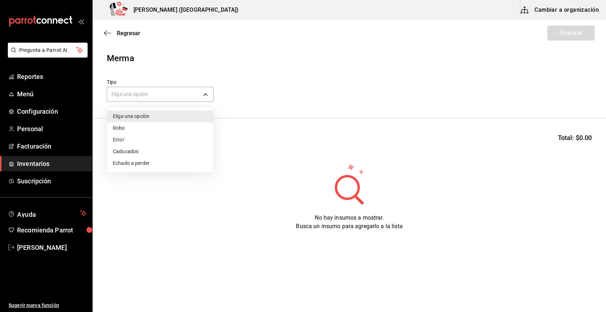
click at [146, 143] on li "Error" at bounding box center [160, 140] width 106 height 12
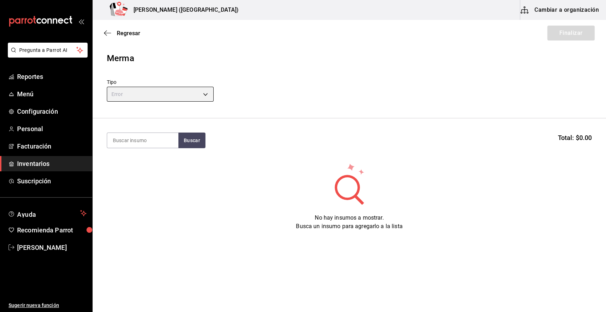
type input "ERROR"
click at [154, 143] on input at bounding box center [142, 140] width 71 height 15
type input "tenaza"
click at [190, 142] on button "Buscar" at bounding box center [191, 141] width 27 height 16
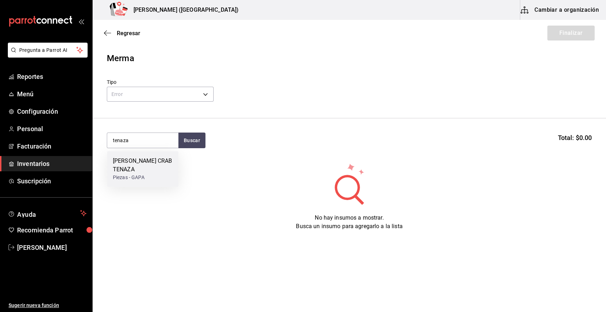
click at [153, 164] on div "[PERSON_NAME] CRAB TENAZA" at bounding box center [143, 165] width 60 height 17
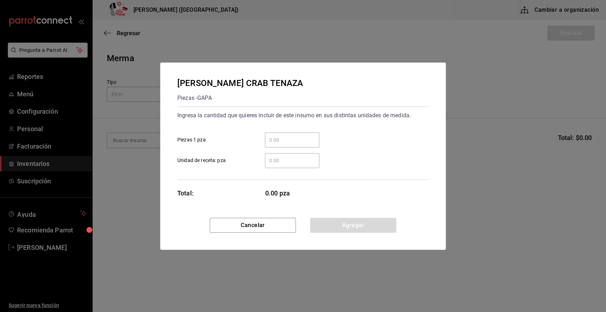
click at [299, 141] on input "​ Piezas 1 pza" at bounding box center [292, 140] width 54 height 9
type input "5"
click at [376, 226] on button "Agregar" at bounding box center [353, 225] width 86 height 15
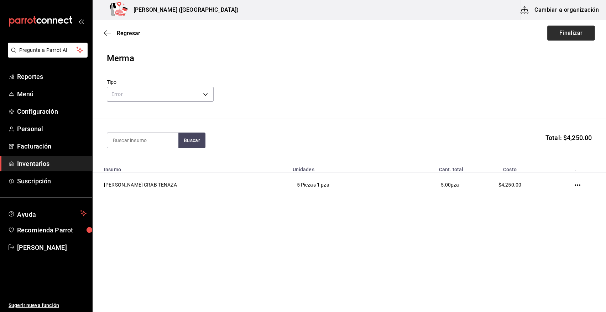
click at [574, 31] on button "Finalizar" at bounding box center [570, 33] width 47 height 15
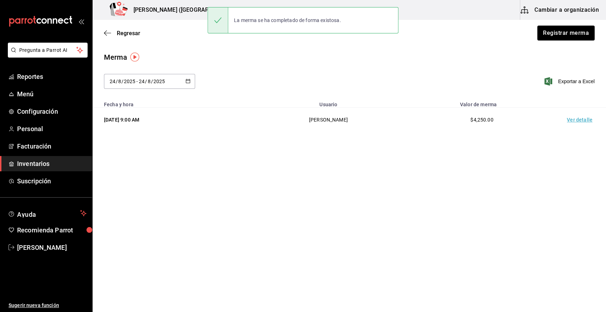
click at [573, 121] on td "Ver detalle" at bounding box center [581, 120] width 50 height 25
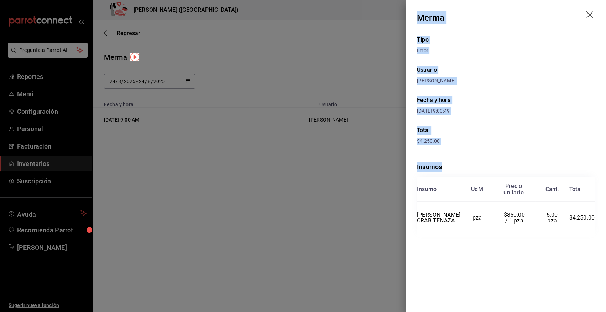
drag, startPoint x: 417, startPoint y: 14, endPoint x: 599, endPoint y: 228, distance: 281.0
click at [599, 228] on div "Merma Tipo Error Usuario [PERSON_NAME] Fecha y hora [DATE] 9:00:49 Total $4,250…" at bounding box center [505, 156] width 200 height 312
copy div "Merma Tipo Error Usuario [PERSON_NAME] Fecha y hora [DATE] 9:00:49 Total $4,250…"
click at [588, 14] on icon "drag" at bounding box center [590, 15] width 9 height 9
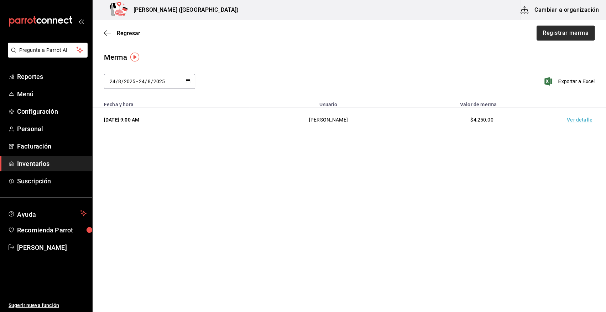
click at [571, 31] on button "Registrar merma" at bounding box center [565, 33] width 58 height 15
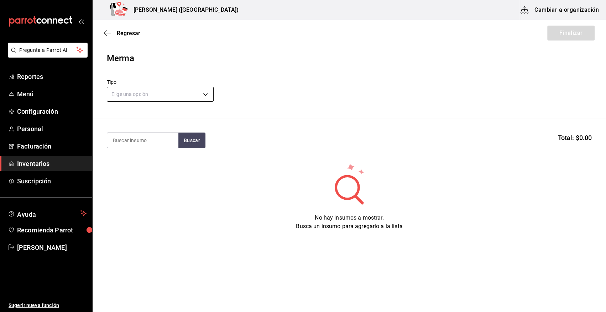
click at [198, 96] on body "Pregunta a Parrot AI Reportes Menú Configuración Personal Facturación Inventari…" at bounding box center [303, 136] width 606 height 272
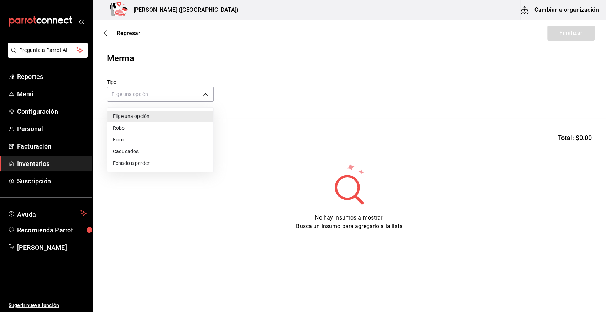
click at [149, 140] on li "Error" at bounding box center [160, 140] width 106 height 12
type input "ERROR"
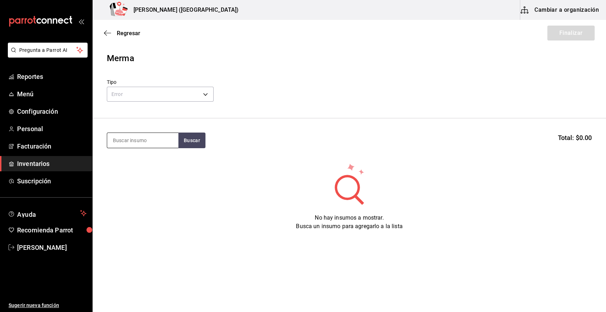
click at [146, 138] on input at bounding box center [142, 140] width 71 height 15
type input "TUETA"
click at [181, 142] on button "Buscar" at bounding box center [191, 141] width 27 height 16
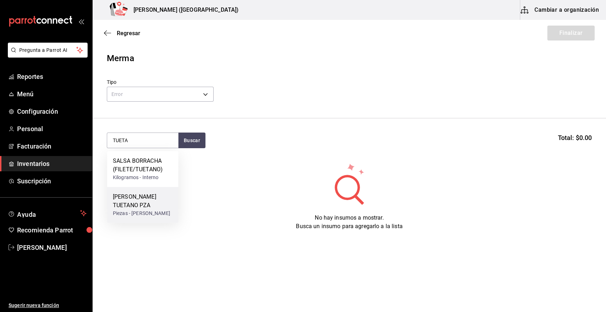
click at [125, 204] on div "[PERSON_NAME] TUETANO PZA" at bounding box center [143, 201] width 60 height 17
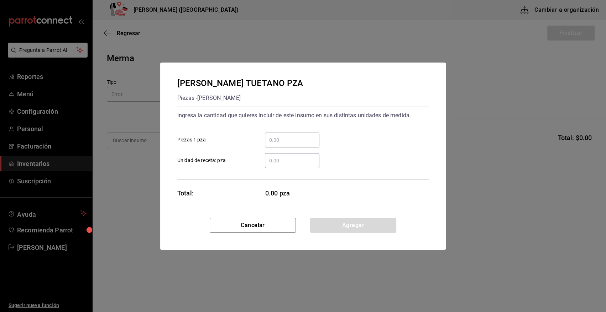
click at [281, 137] on input "​ Piezas 1 pza" at bounding box center [292, 140] width 54 height 9
type input "2"
click at [332, 130] on div "2 ​ Piezas 1 pza" at bounding box center [300, 137] width 257 height 21
click at [328, 222] on button "Agregar" at bounding box center [353, 225] width 86 height 15
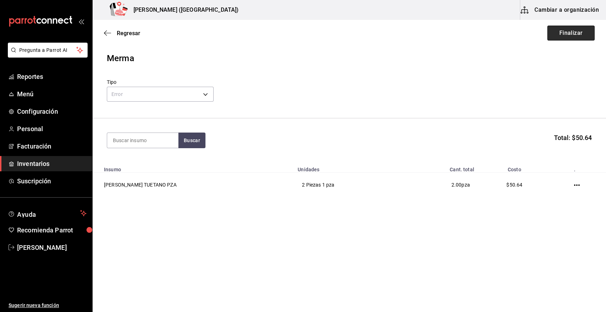
click at [570, 31] on button "Finalizar" at bounding box center [570, 33] width 47 height 15
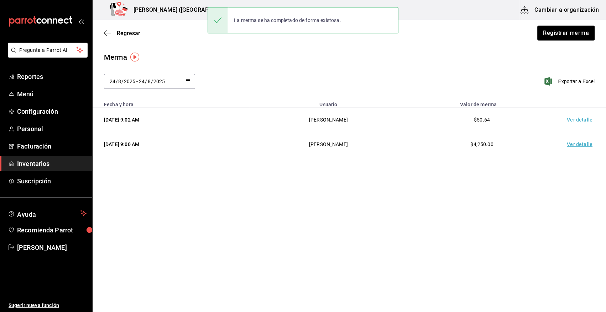
click at [573, 122] on td "Ver detalle" at bounding box center [581, 120] width 50 height 25
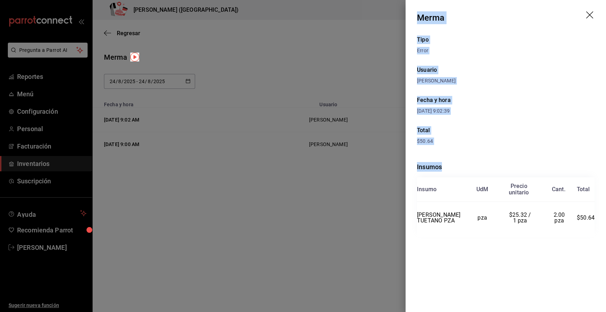
drag, startPoint x: 416, startPoint y: 15, endPoint x: 596, endPoint y: 223, distance: 275.5
click at [596, 223] on div "Merma Tipo Error Usuario [PERSON_NAME] Fecha y hora [DATE] 9:02:39 Total $50.64…" at bounding box center [505, 156] width 200 height 312
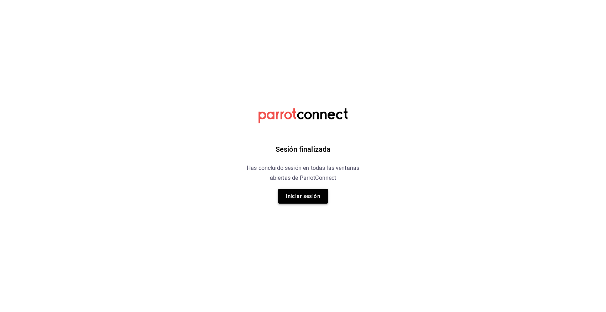
click at [316, 196] on button "Iniciar sesión" at bounding box center [303, 196] width 50 height 15
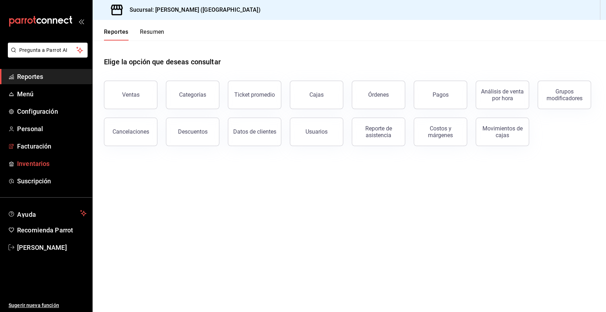
click at [38, 163] on span "Inventarios" at bounding box center [51, 164] width 69 height 10
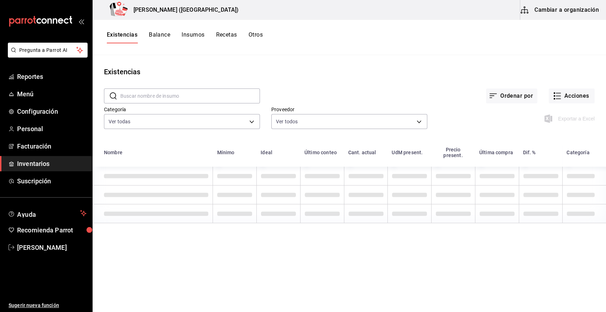
click at [145, 96] on input "text" at bounding box center [189, 96] width 139 height 14
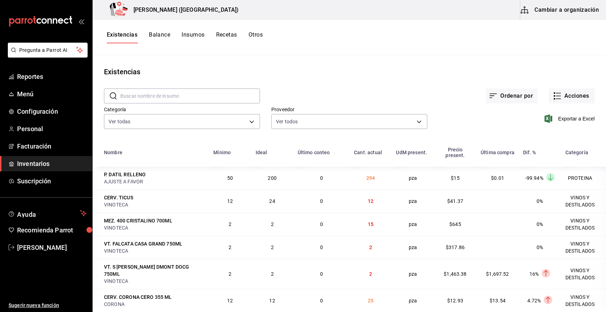
click at [559, 13] on button "Cambiar a organización" at bounding box center [560, 10] width 80 height 20
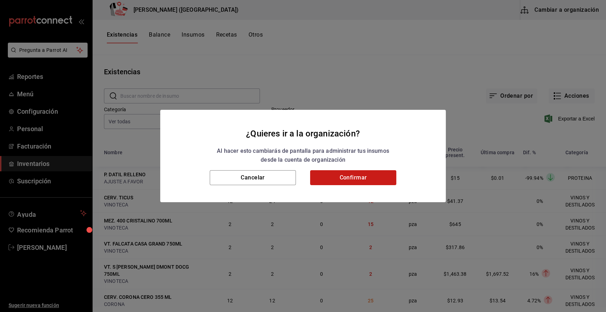
click at [331, 181] on button "Confirmar" at bounding box center [353, 177] width 86 height 15
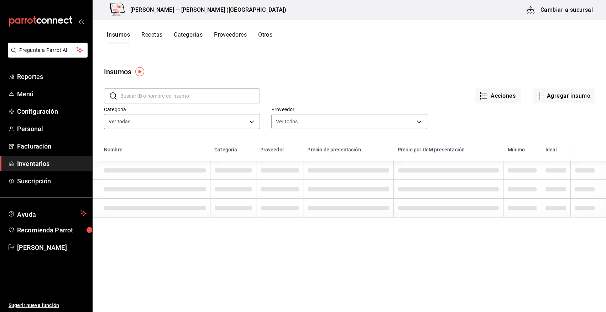
click at [136, 95] on input "text" at bounding box center [189, 96] width 139 height 14
type input "s"
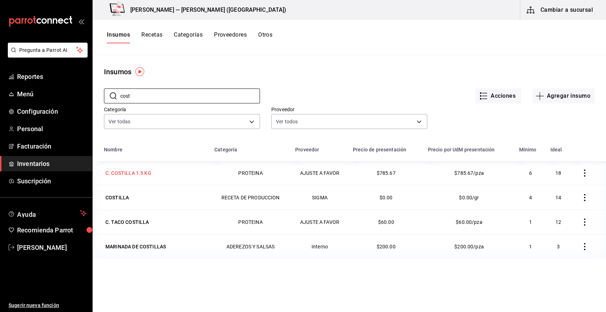
type input "cost"
click at [111, 172] on div "C. COSTILLA 1.5 KG" at bounding box center [128, 173] width 46 height 7
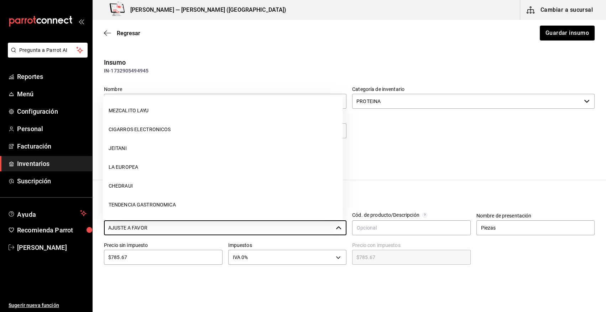
scroll to position [358, 0]
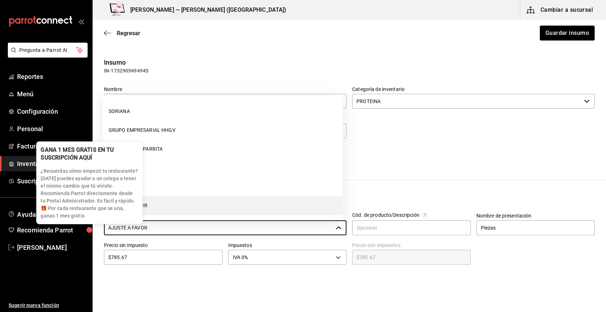
drag, startPoint x: 160, startPoint y: 228, endPoint x: 87, endPoint y: 238, distance: 73.6
click at [87, 238] on div "Pregunta a Parrot AI Reportes Menú Configuración Personal Facturación Inventari…" at bounding box center [303, 136] width 606 height 272
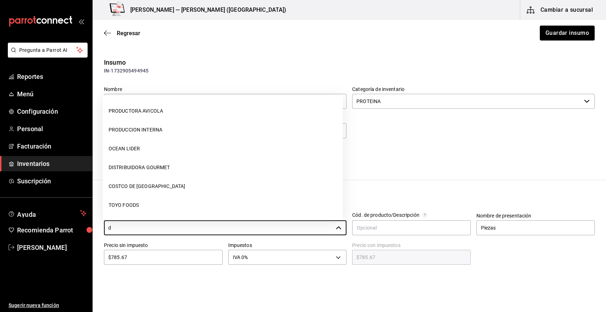
type input "d"
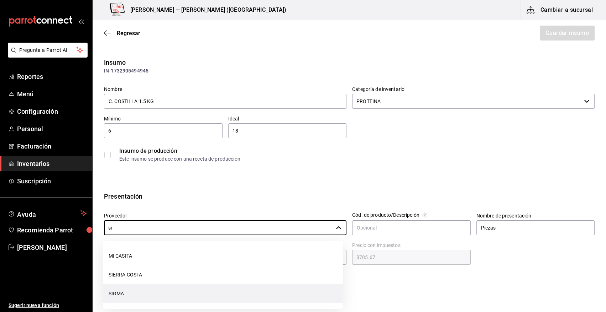
click at [209, 293] on li "SIGMA" at bounding box center [223, 294] width 240 height 19
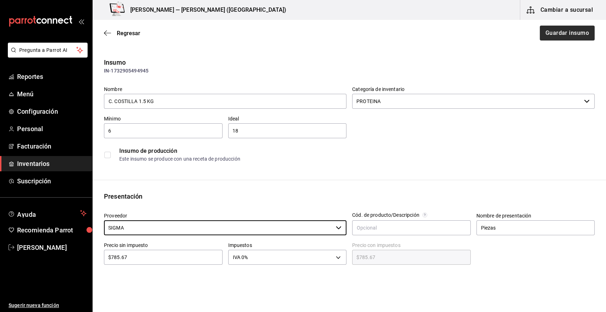
type input "SIGMA"
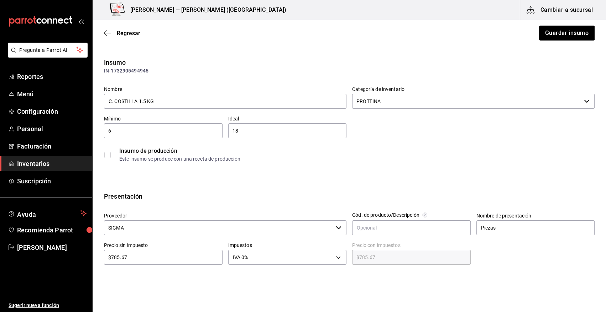
drag, startPoint x: 565, startPoint y: 32, endPoint x: 164, endPoint y: 9, distance: 402.1
click at [565, 32] on button "Guardar insumo" at bounding box center [567, 33] width 56 height 15
